Goal: Find specific page/section: Find specific page/section

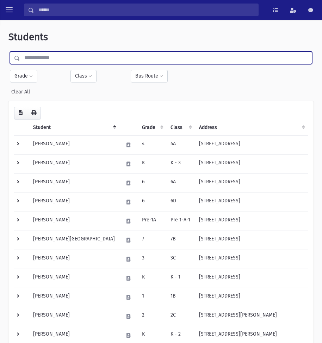
click at [36, 60] on input "text" at bounding box center [166, 57] width 292 height 13
type input "*****"
click at [8, 51] on input "submit" at bounding box center [18, 56] width 20 height 10
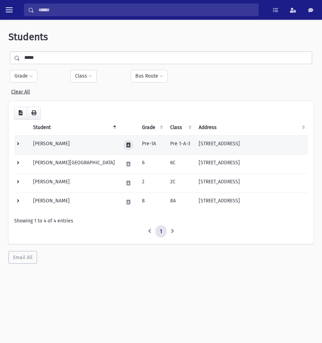
click at [127, 146] on icon at bounding box center [129, 145] width 4 height 5
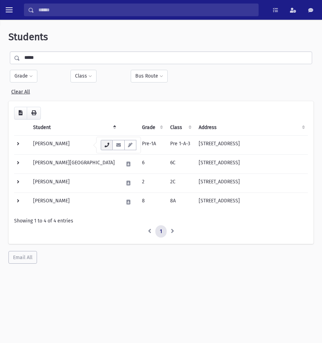
click at [104, 145] on icon "button" at bounding box center [107, 145] width 6 height 5
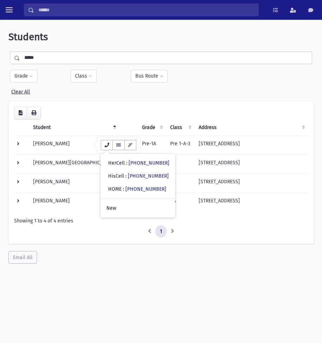
click at [101, 140] on button "button" at bounding box center [107, 145] width 12 height 10
